Goal: Find specific page/section: Find specific page/section

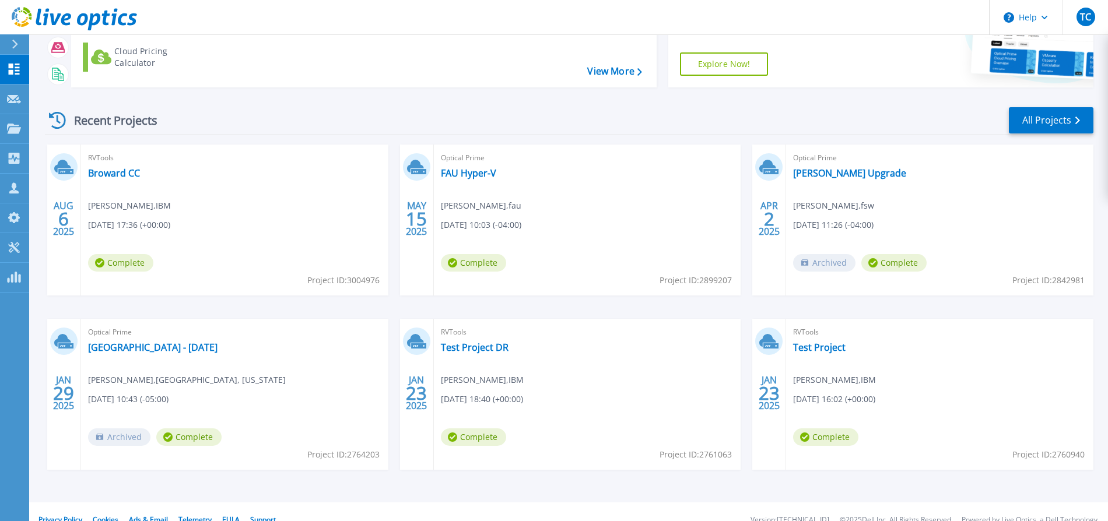
scroll to position [115, 0]
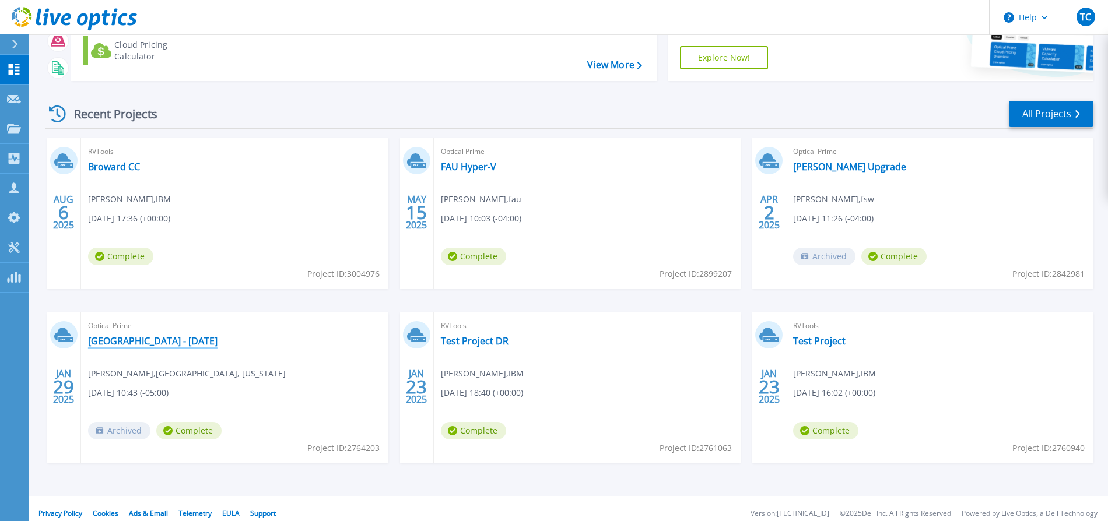
click at [213, 341] on link "[GEOGRAPHIC_DATA] - [DATE]" at bounding box center [152, 341] width 129 height 12
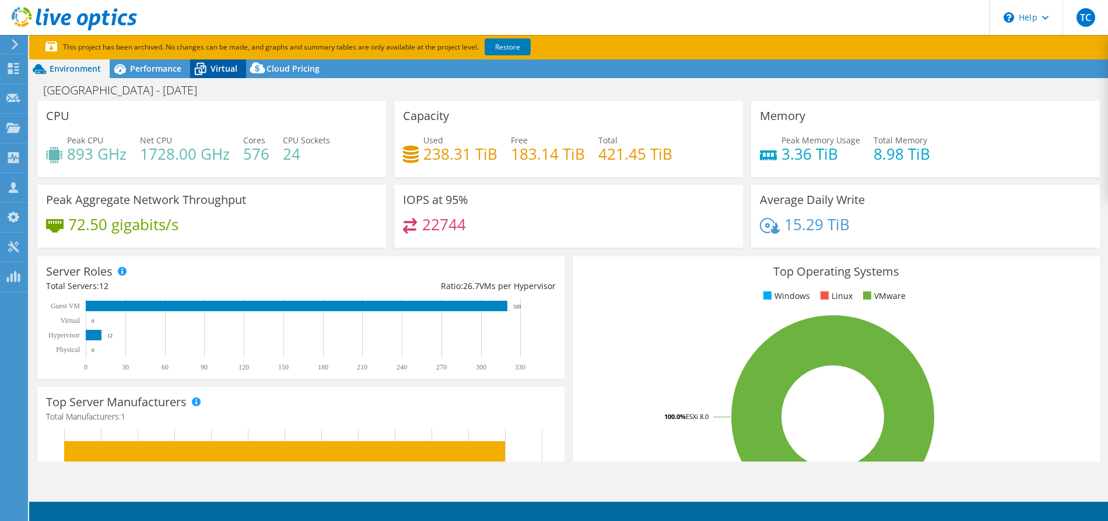
click at [219, 70] on span "Virtual" at bounding box center [223, 68] width 27 height 11
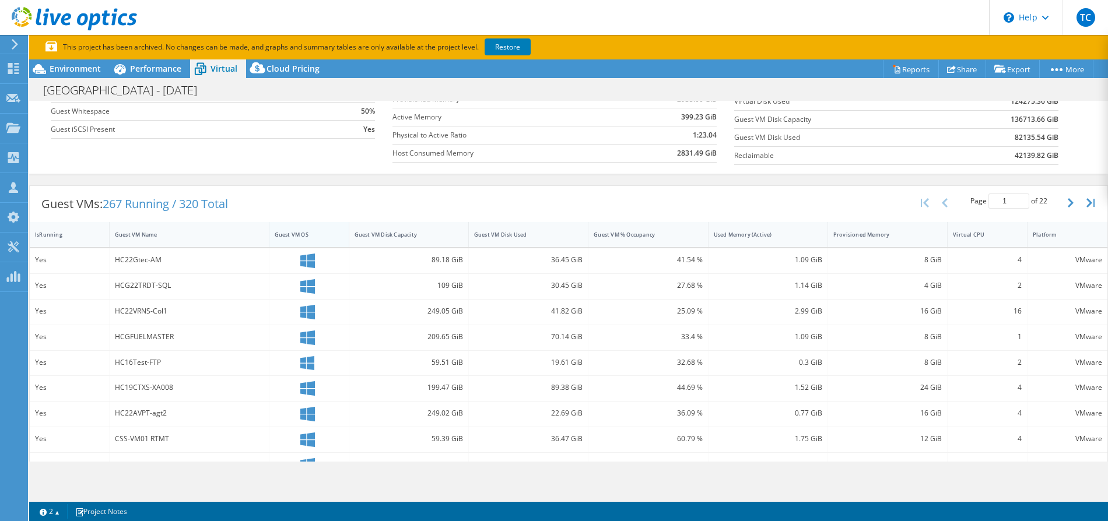
scroll to position [122, 0]
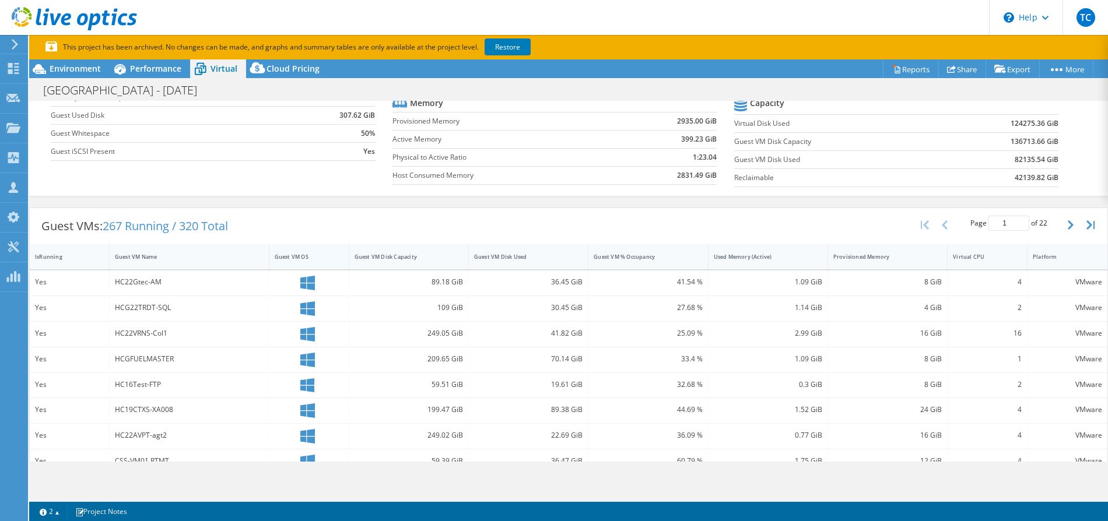
click at [304, 261] on div "Guest VM OS" at bounding box center [301, 257] width 65 height 18
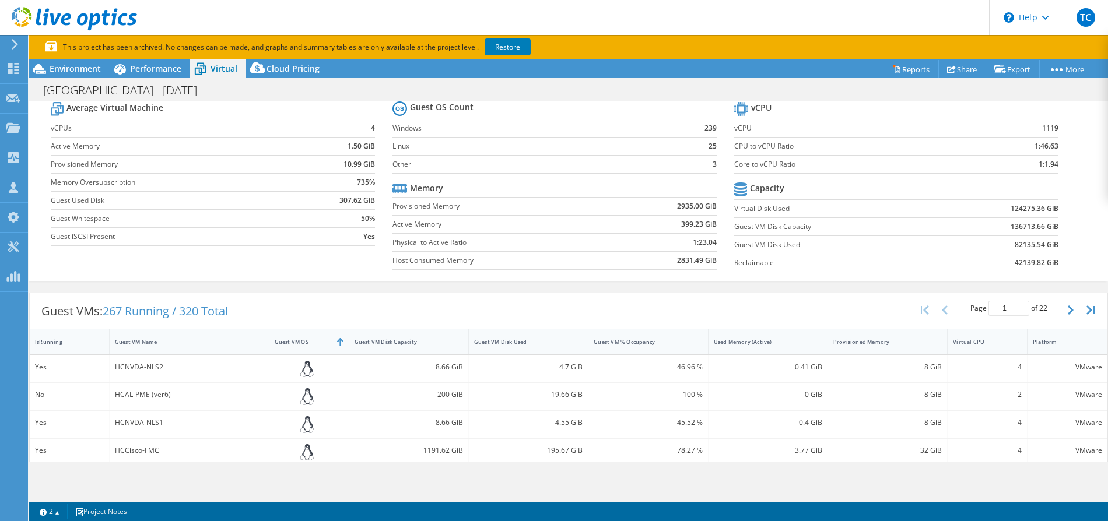
scroll to position [0, 0]
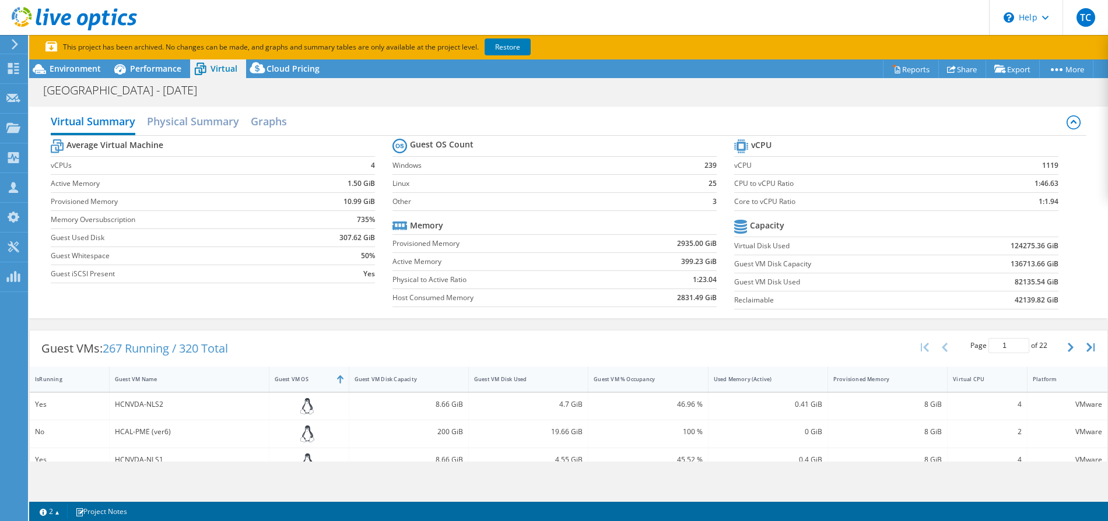
click at [808, 29] on header "TC Channel Partner Tomas Concha tconcha@presidio.com IBM My Profile Log Out \n …" at bounding box center [554, 17] width 1108 height 35
click at [1071, 351] on icon "button" at bounding box center [1070, 347] width 6 height 9
type input "2"
